Goal: Task Accomplishment & Management: Use online tool/utility

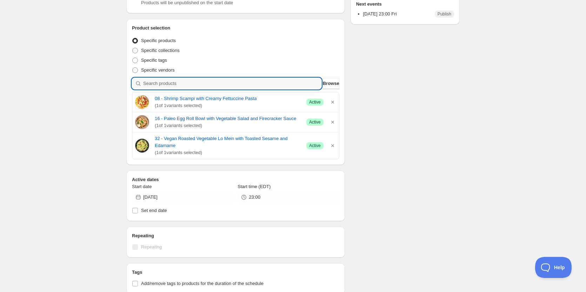
paste input "03 - Sesame Tamarind Ground [GEOGRAPHIC_DATA] Bowl with Pickled Carrot, Bok Cho…"
type input "03 - Sesame Tamarind Ground [GEOGRAPHIC_DATA] Bowl with Pickled Carrot, Bok Cho…"
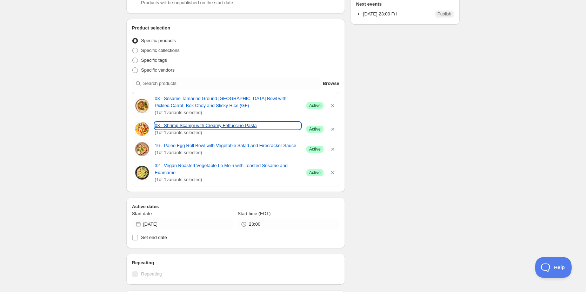
click at [217, 127] on link "08 - Shrimp Scampi with Creamy Fettuccine Pasta" at bounding box center [228, 125] width 146 height 7
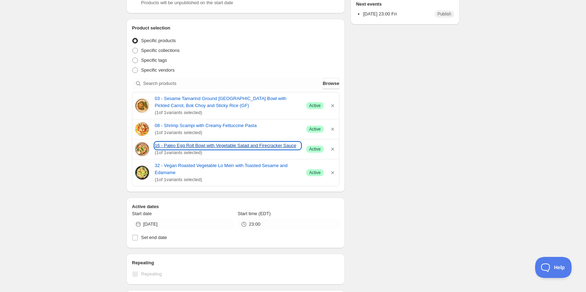
click at [201, 144] on link "16 - Paleo Egg Roll Bowl with Vegetable Salad and Firecracker Sauce" at bounding box center [228, 145] width 146 height 7
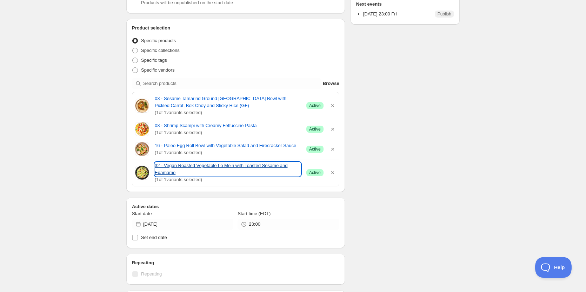
click at [241, 166] on link "32 - Vegan Roasted Vegetable Lo Mein with Toasted Sesame and Edamame" at bounding box center [228, 169] width 146 height 14
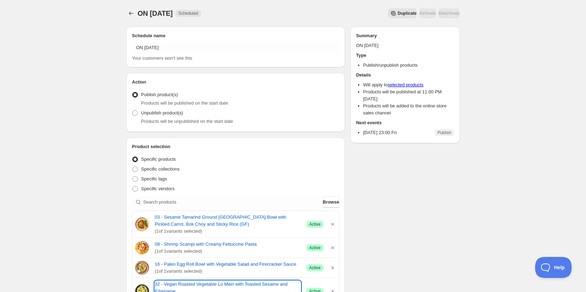
scroll to position [175, 0]
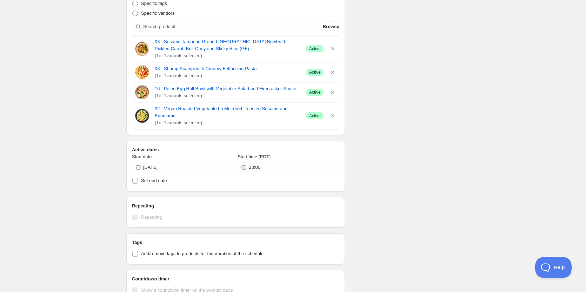
drag, startPoint x: 212, startPoint y: 122, endPoint x: 130, endPoint y: 50, distance: 109.2
click at [130, 50] on div "Product selection Entity type Specific products Specific collections Specific t…" at bounding box center [235, 48] width 219 height 173
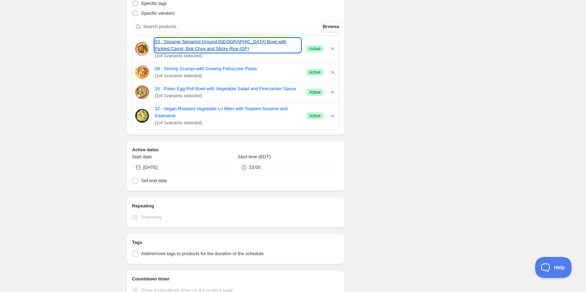
copy div "03 - Sesame Tamarind Ground [GEOGRAPHIC_DATA] Bowl with Pickled Carrot, Bok Cho…"
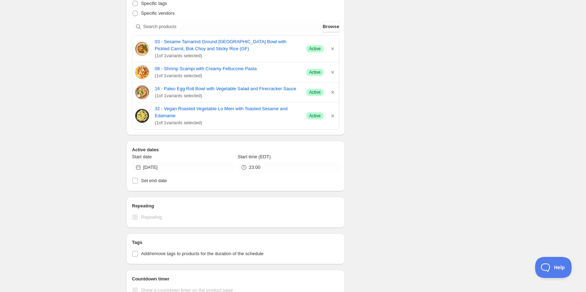
click at [58, 80] on div "ON [DATE]. This page is ready ON [DATE] Scheduled Duplicate Activate Deactivate…" at bounding box center [293, 132] width 586 height 614
click at [120, 139] on div "ON [DATE]. This page is ready ON [DATE] Scheduled Duplicate Activate Deactivate…" at bounding box center [293, 125] width 350 height 600
click at [425, 94] on div "Schedule name ON [DATE] Your customers won't see this Action Action Publish pro…" at bounding box center [290, 135] width 339 height 579
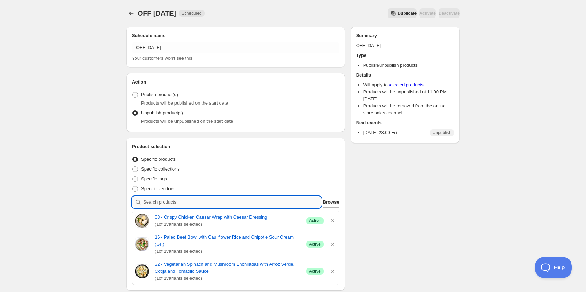
paste input "03 - turkey one pan taco pasta with tomato salsa, monterey cheese and sour cream"
type input "03 - turkey one pan taco pasta with tomato salsa, monterey cheese and sour cream"
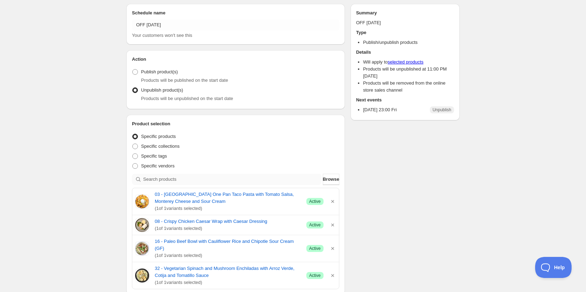
scroll to position [35, 0]
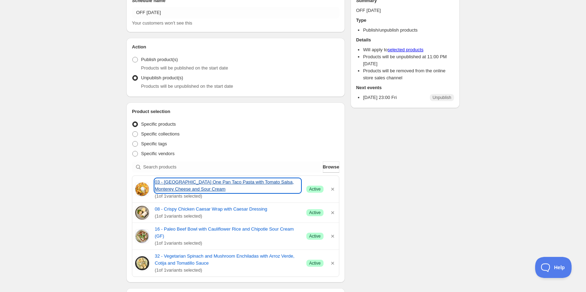
click at [182, 182] on link "03 - Turkey One Pan Taco Pasta with Tomato Salsa, Monterey Cheese and Sour Cream" at bounding box center [228, 186] width 146 height 14
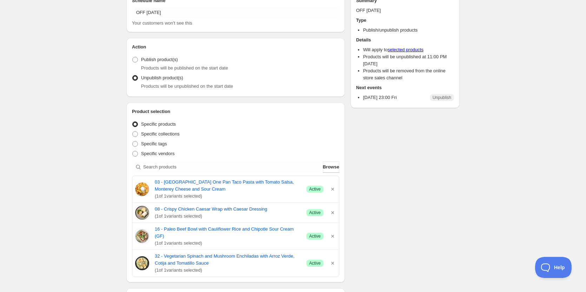
click at [426, 173] on div "Schedule name OFF 09 05 2025 Your customers won't see this Action Action Publis…" at bounding box center [290, 278] width 339 height 584
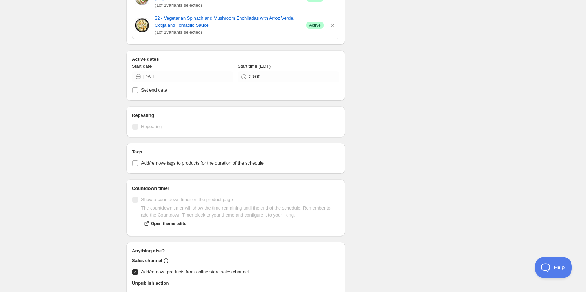
scroll to position [179, 0]
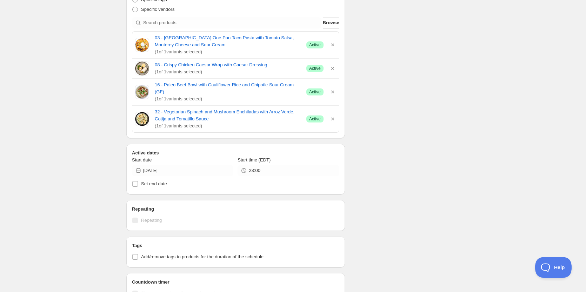
drag, startPoint x: 212, startPoint y: 120, endPoint x: 151, endPoint y: 45, distance: 96.4
click at [151, 45] on div "03 - Turkey One Pan Taco Pasta with Tomato Salsa, Monterey Cheese and Sour Crea…" at bounding box center [235, 81] width 207 height 101
copy div "03 - Turkey One Pan Taco Pasta with Tomato Salsa, Monterey Cheese and Sour Crea…"
click at [44, 67] on div "OFF 09 05 2025. This page is ready OFF 09 05 2025 Scheduled Duplicate Activate …" at bounding box center [293, 130] width 586 height 619
click at [434, 135] on div "Schedule name OFF 09 05 2025 Your customers won't see this Action Action Publis…" at bounding box center [290, 134] width 339 height 584
